Goal: Task Accomplishment & Management: Manage account settings

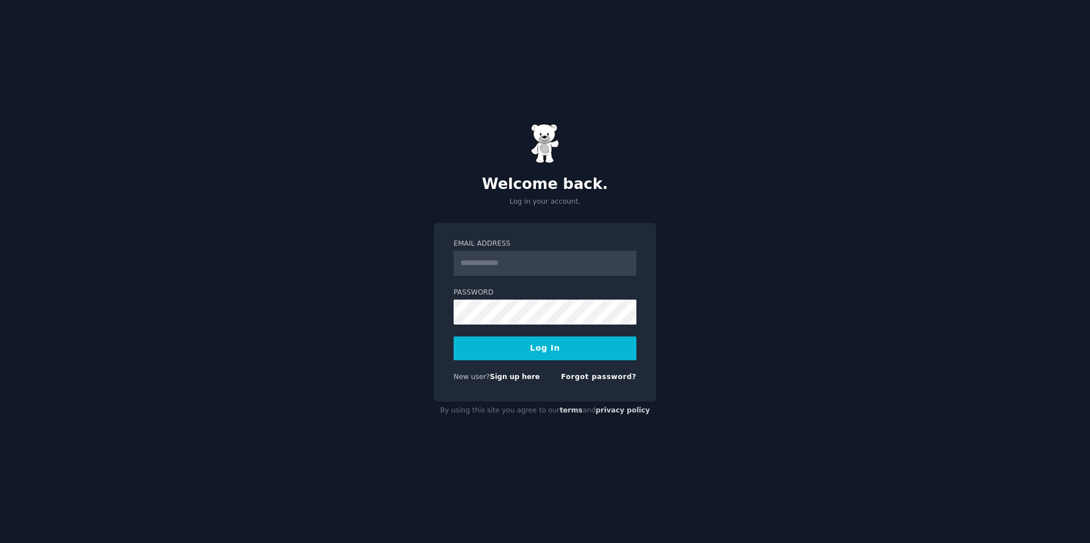
click at [538, 263] on input "Email Address" at bounding box center [545, 263] width 183 height 25
click at [523, 263] on input "Email Address" at bounding box center [545, 263] width 183 height 25
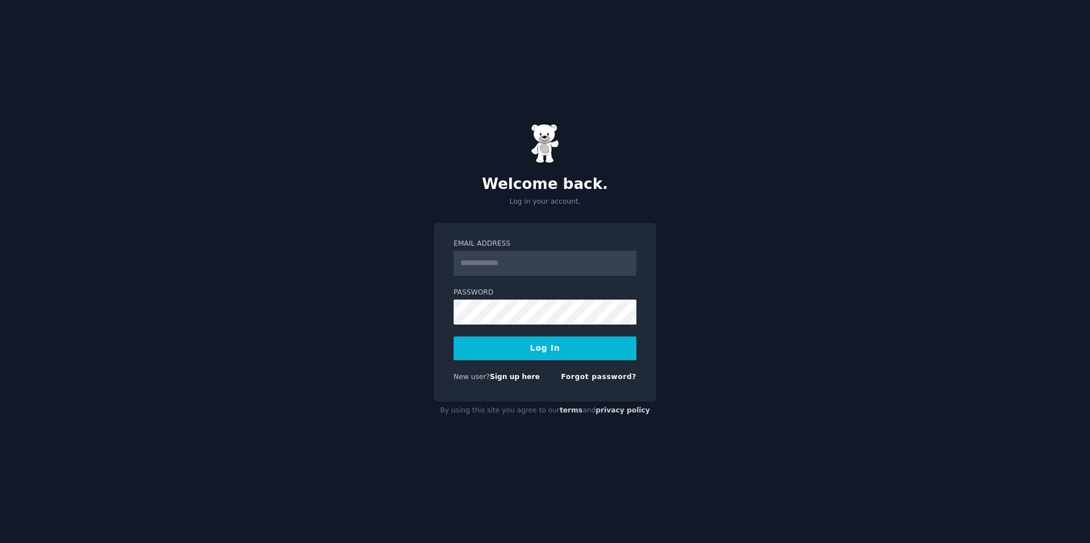
click at [523, 263] on input "Email Address" at bounding box center [545, 263] width 183 height 25
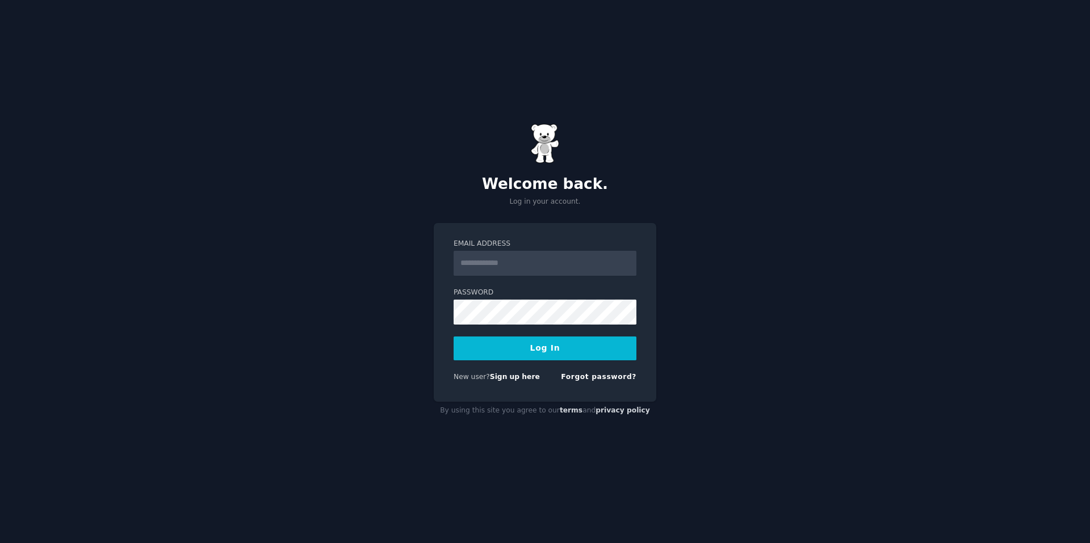
click at [523, 263] on input "Email Address" at bounding box center [545, 263] width 183 height 25
click at [526, 261] on input "Email Address" at bounding box center [545, 263] width 183 height 25
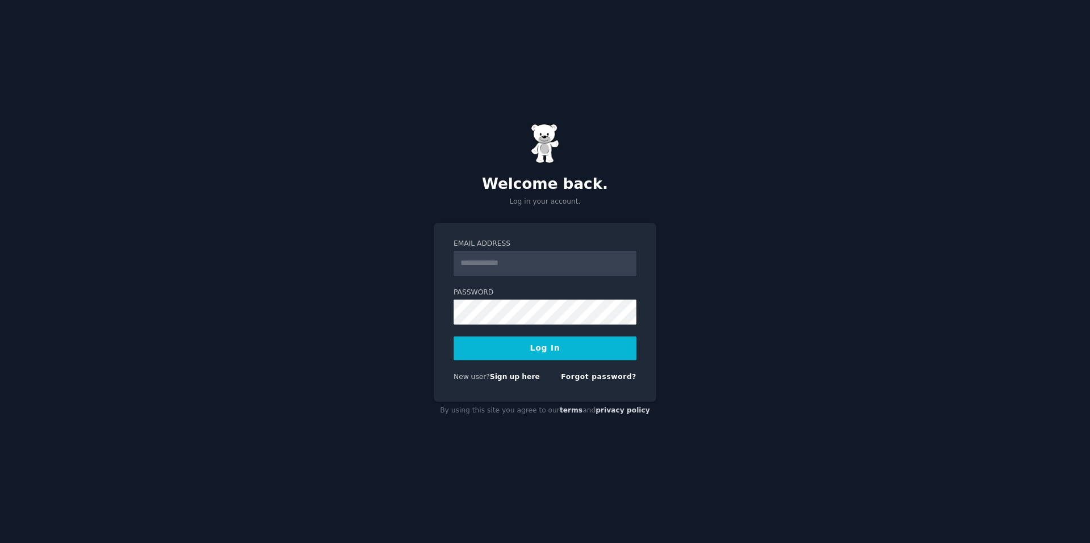
click at [526, 262] on input "Email Address" at bounding box center [545, 263] width 183 height 25
